Goal: Navigation & Orientation: Go to known website

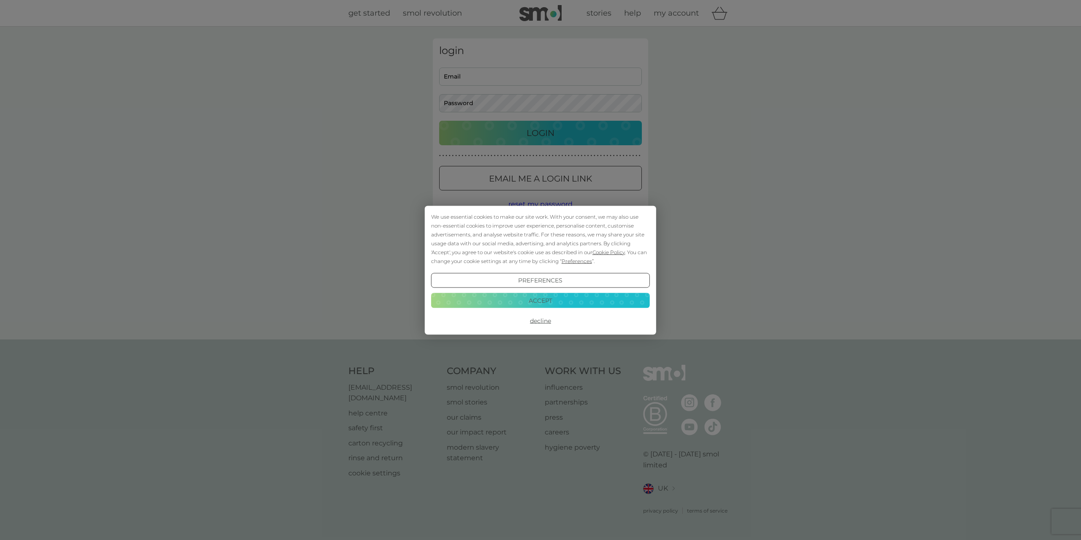
click at [548, 324] on button "Decline" at bounding box center [540, 320] width 219 height 15
